Goal: Obtain resource: Download file/media

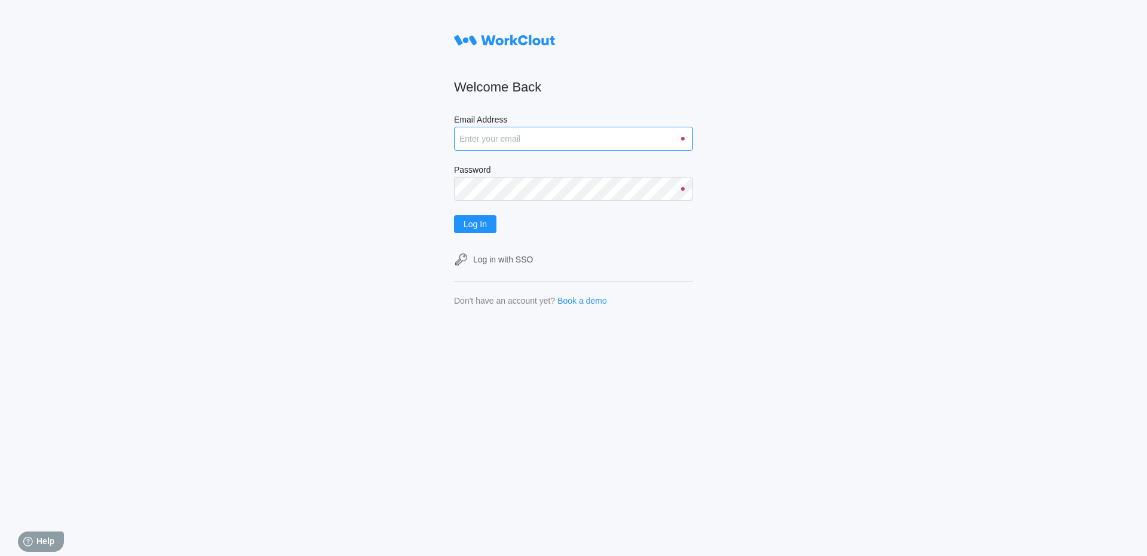
click at [501, 135] on input "Email Address" at bounding box center [573, 139] width 239 height 24
type input "Acarlton@mailinator.com"
click at [454, 215] on button "Log In" at bounding box center [475, 224] width 42 height 18
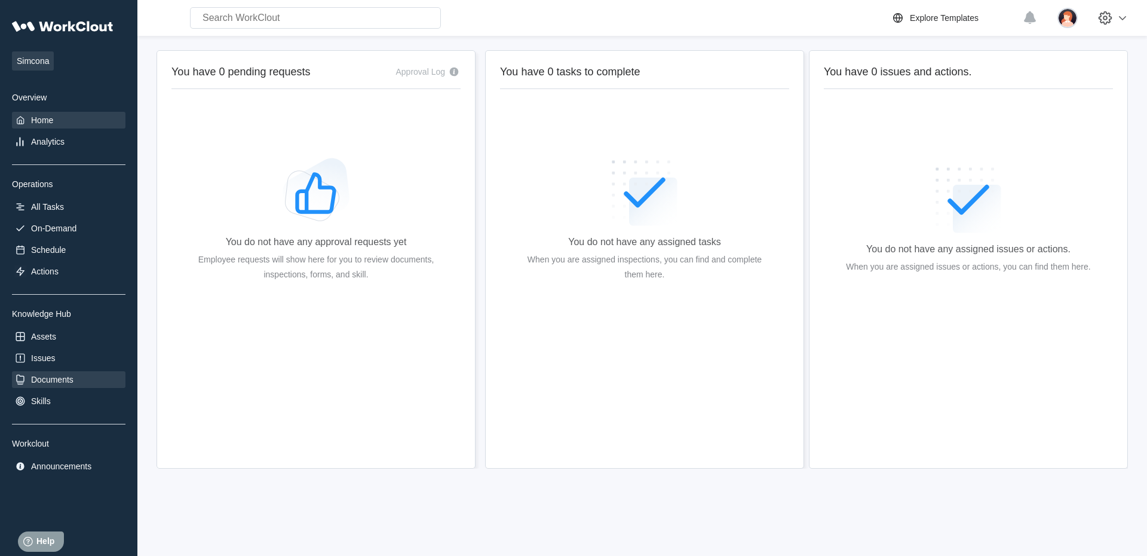
click at [71, 374] on div "Documents" at bounding box center [69, 379] width 114 height 17
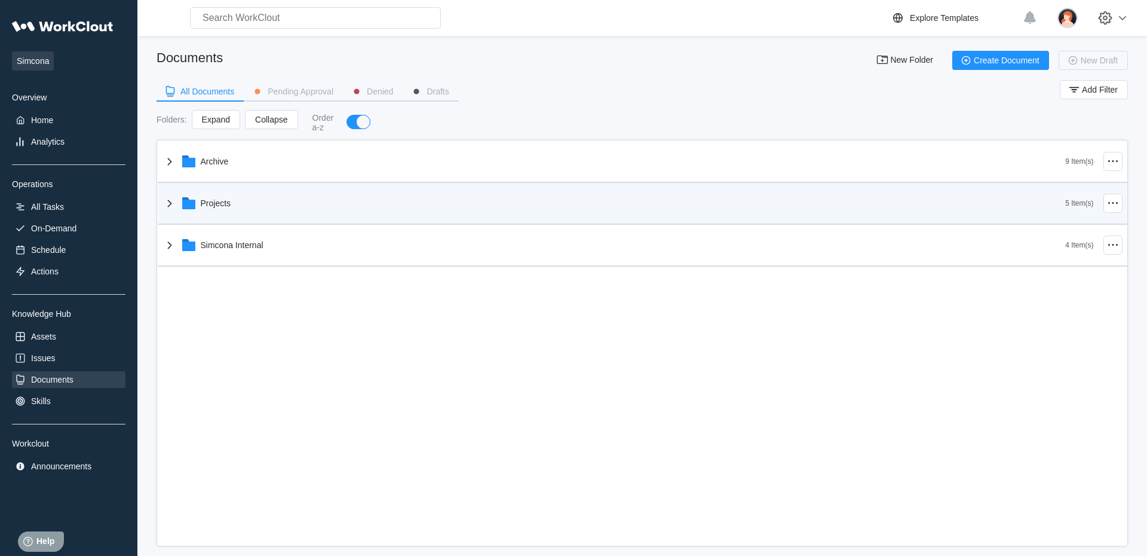
click at [311, 209] on div "Projects" at bounding box center [615, 203] width 904 height 31
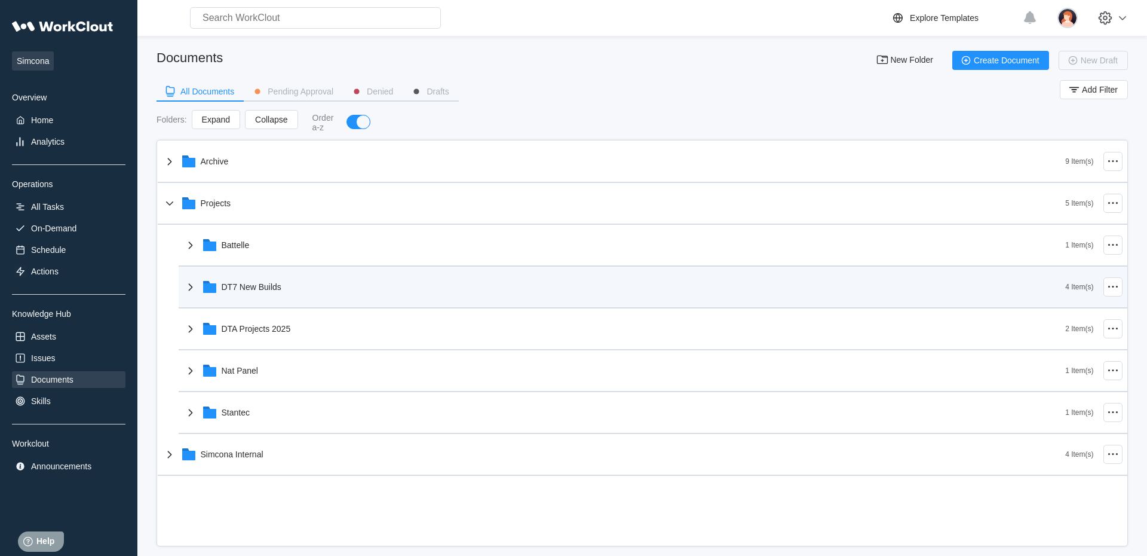
click at [291, 293] on div "DT7 New Builds" at bounding box center [624, 286] width 883 height 31
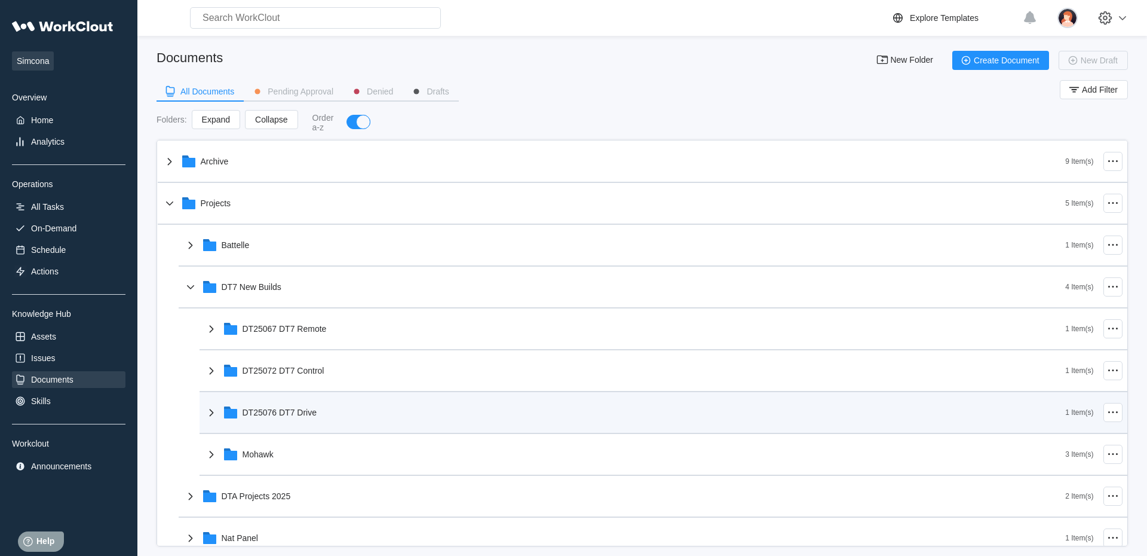
click at [297, 401] on div "DT25076 DT7 Drive" at bounding box center [635, 412] width 862 height 31
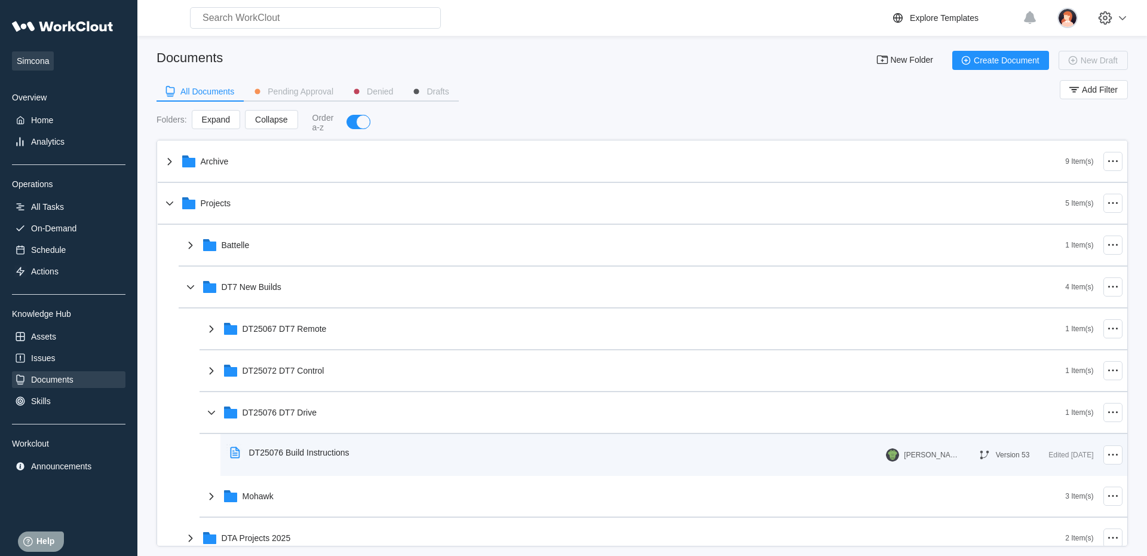
click at [320, 445] on div "DT25076 Build Instructions" at bounding box center [292, 452] width 134 height 27
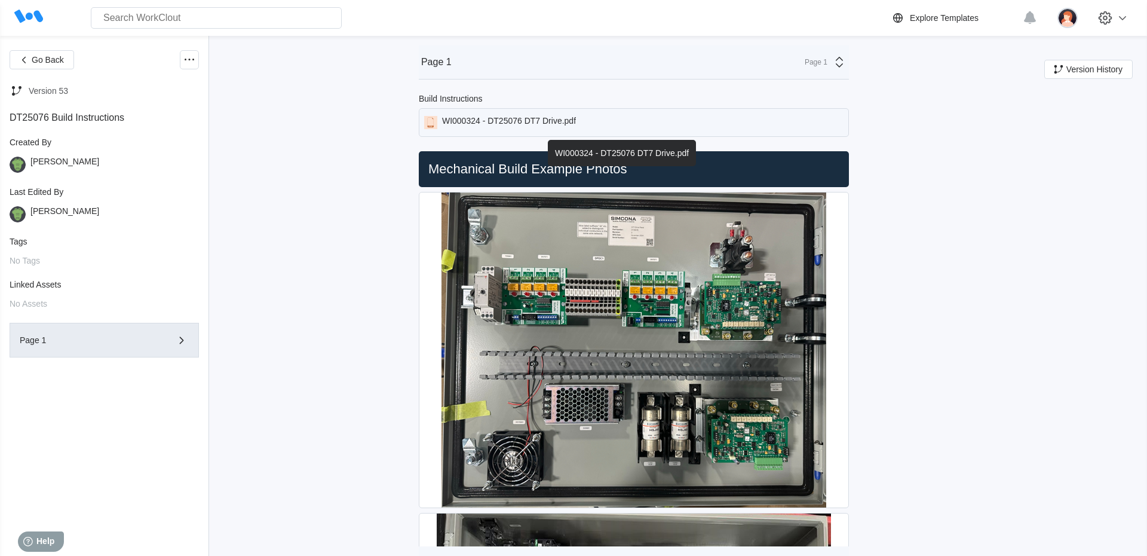
click at [529, 123] on div "WI000324 - DT25076 DT7 Drive.pdf" at bounding box center [509, 122] width 134 height 13
